Goal: Use online tool/utility

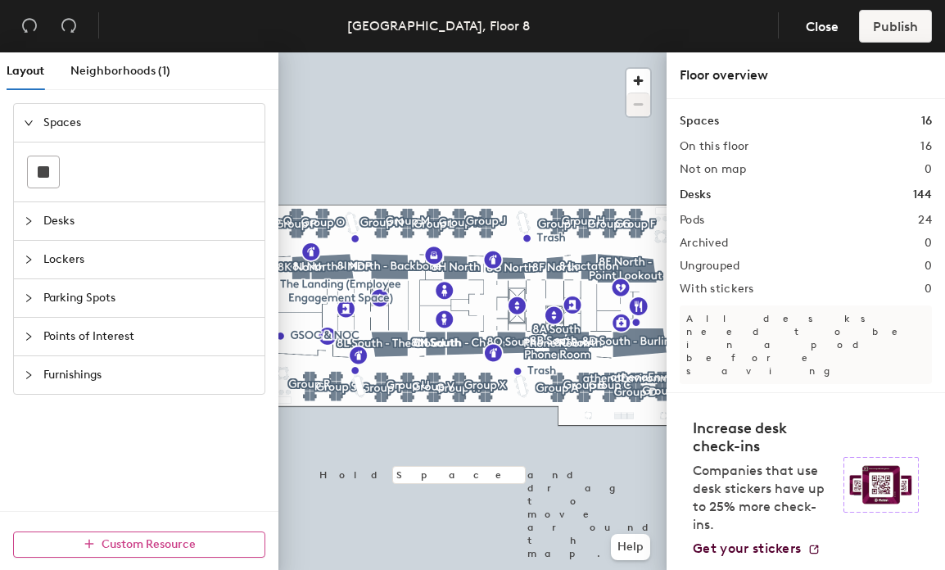
click at [121, 548] on span "Custom Resource" at bounding box center [149, 544] width 94 height 14
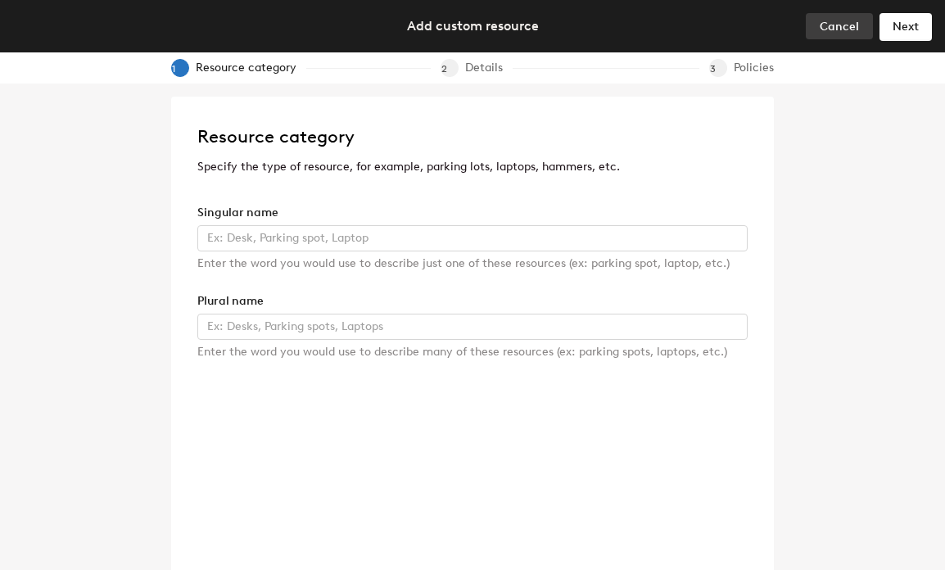
click at [837, 20] on span "Cancel" at bounding box center [839, 27] width 39 height 14
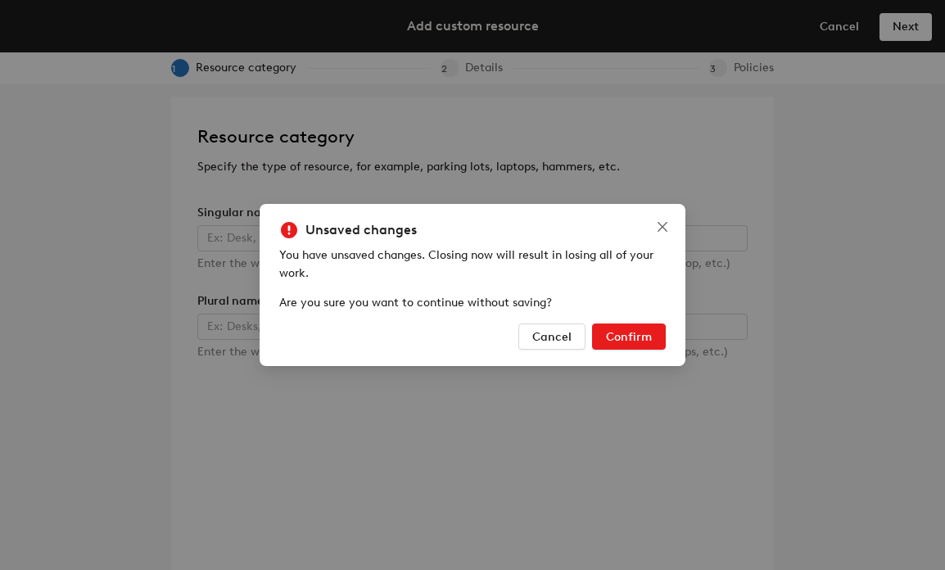
click at [622, 331] on span "Confirm" at bounding box center [629, 337] width 46 height 14
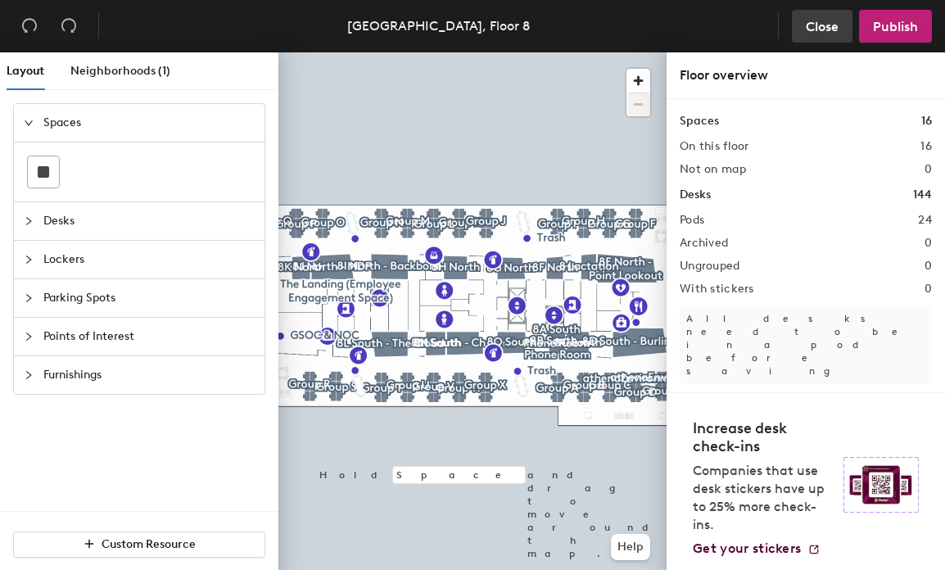
click at [827, 16] on button "Close" at bounding box center [822, 26] width 61 height 33
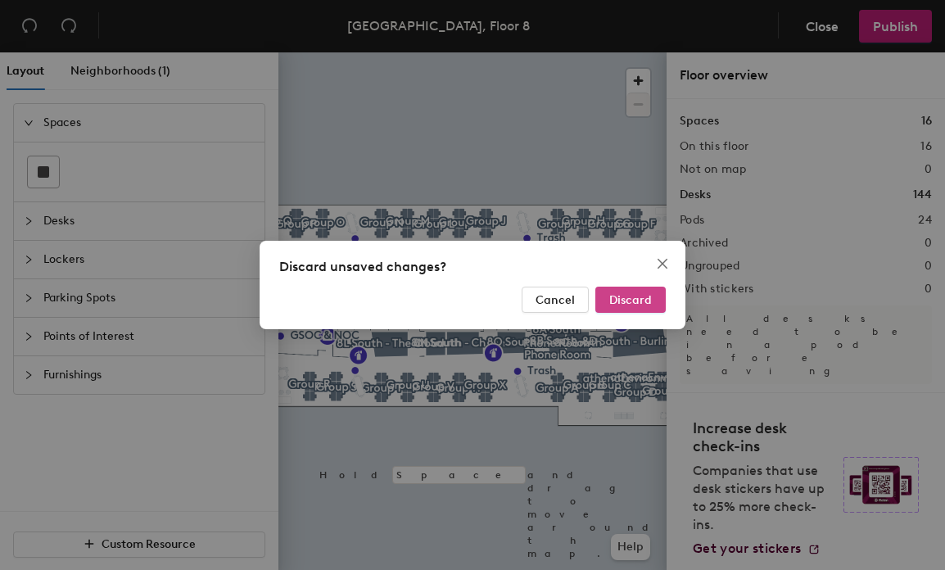
click at [620, 305] on span "Discard" at bounding box center [630, 300] width 43 height 14
